Goal: Task Accomplishment & Management: Manage account settings

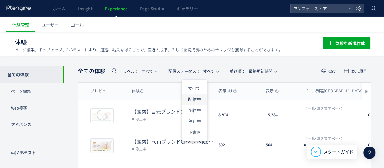
click at [191, 102] on li "配信中" at bounding box center [194, 98] width 25 height 11
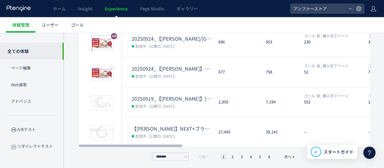
scroll to position [254, 0]
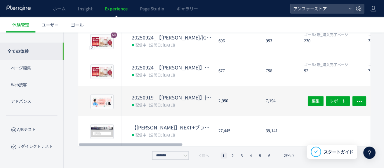
click at [170, 94] on dt "20250919_【[PERSON_NAME]】[PERSON_NAME]CP" at bounding box center [173, 97] width 82 height 7
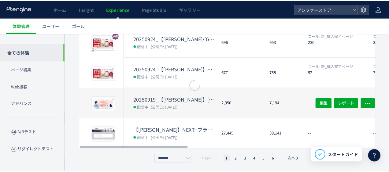
scroll to position [249, 0]
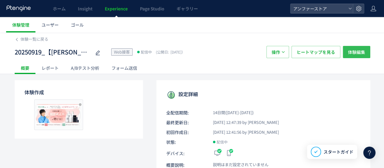
click at [351, 53] on span "体験編集" at bounding box center [356, 52] width 17 height 12
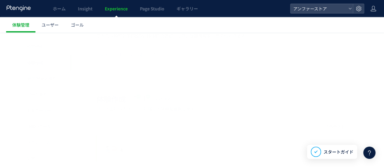
scroll to position [92, 0]
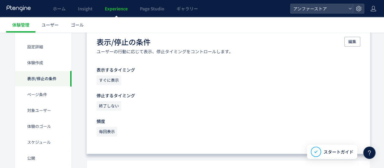
scroll to position [244, 0]
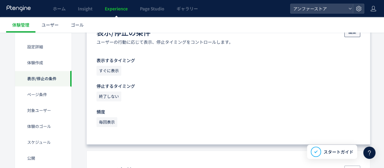
click at [356, 35] on button "編集" at bounding box center [352, 32] width 16 height 10
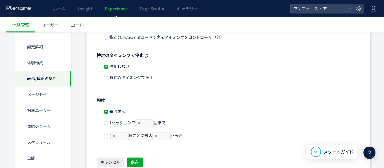
scroll to position [306, 0]
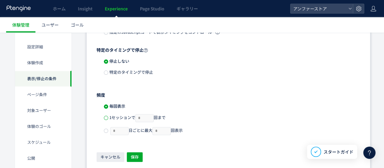
click at [105, 119] on span at bounding box center [106, 117] width 4 height 4
click at [105, 129] on span at bounding box center [106, 130] width 4 height 4
click at [106, 104] on span at bounding box center [106, 106] width 4 height 4
click at [109, 75] on div "特定のタイミングで停止" at bounding box center [232, 74] width 256 height 11
click at [107, 70] on span at bounding box center [106, 72] width 4 height 4
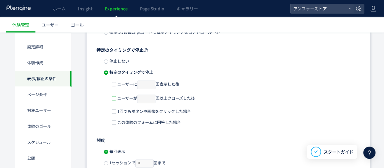
click at [113, 96] on span at bounding box center [114, 98] width 4 height 4
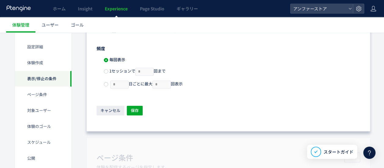
click at [134, 113] on div "キャンセル 保存" at bounding box center [229, 110] width 264 height 11
click at [134, 106] on span "保存" at bounding box center [135, 110] width 8 height 10
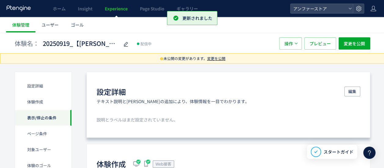
scroll to position [0, 0]
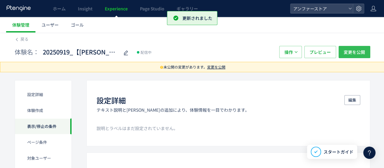
click at [354, 56] on span "変更を公開" at bounding box center [354, 52] width 21 height 12
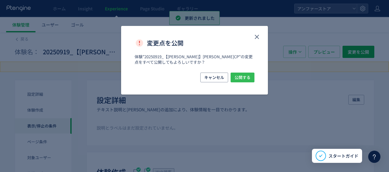
click at [241, 79] on span "公開する" at bounding box center [242, 78] width 16 height 10
